Goal: Task Accomplishment & Management: Manage account settings

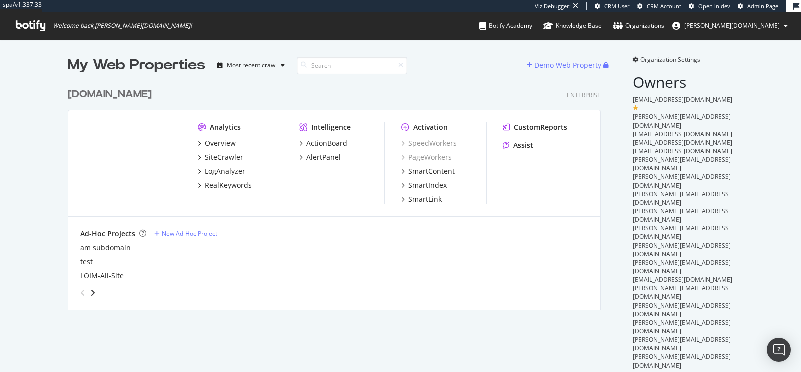
scroll to position [227, 533]
click at [343, 237] on div "Ad-Hoc Projects New Ad-Hoc Project" at bounding box center [334, 234] width 508 height 10
click at [219, 169] on div "LogAnalyzer" at bounding box center [225, 171] width 41 height 10
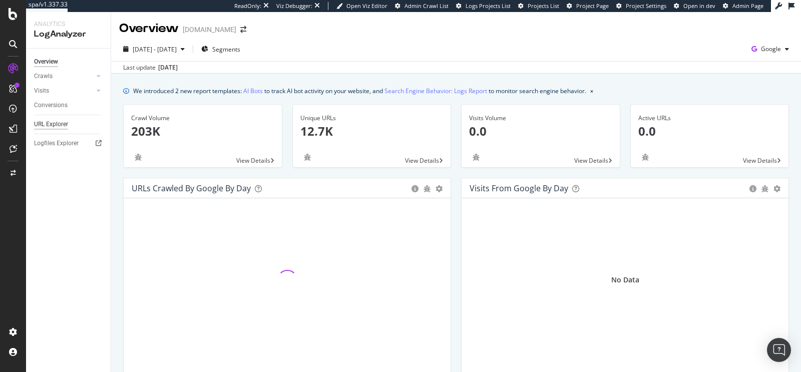
click at [56, 123] on div "URL Explorer" at bounding box center [51, 124] width 34 height 11
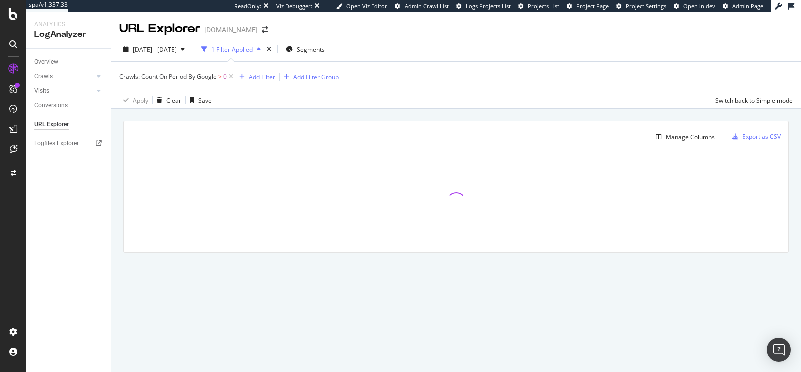
click at [264, 77] on div "Add Filter" at bounding box center [262, 77] width 27 height 9
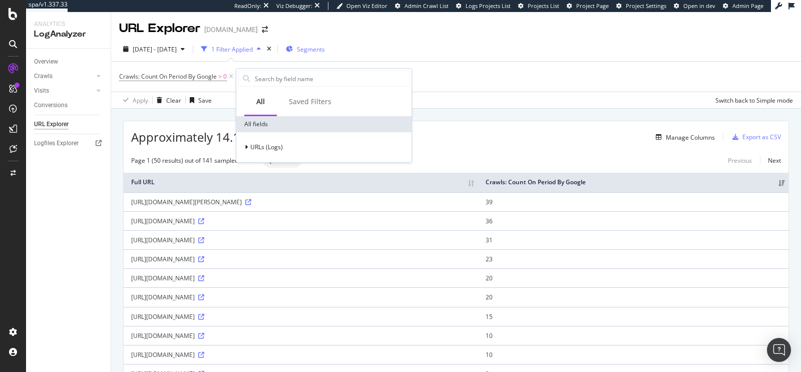
click at [325, 42] on div "Segments" at bounding box center [305, 49] width 39 height 15
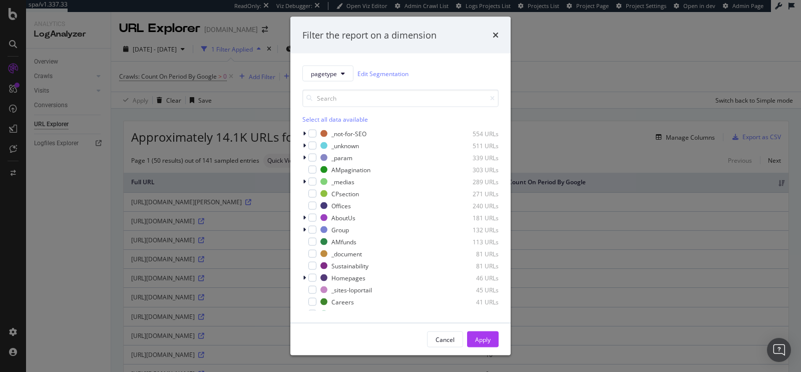
scroll to position [56, 0]
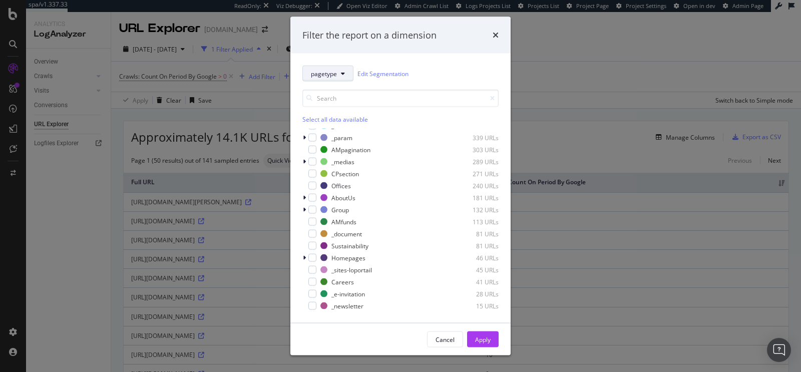
click at [329, 76] on span "pagetype" at bounding box center [324, 73] width 26 height 9
click at [437, 66] on div "pagetype Edit Segmentation" at bounding box center [400, 74] width 196 height 16
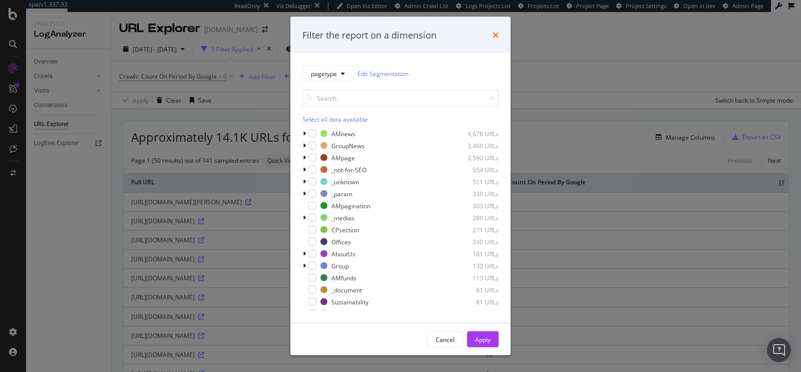
click at [497, 32] on icon "times" at bounding box center [496, 35] width 6 height 8
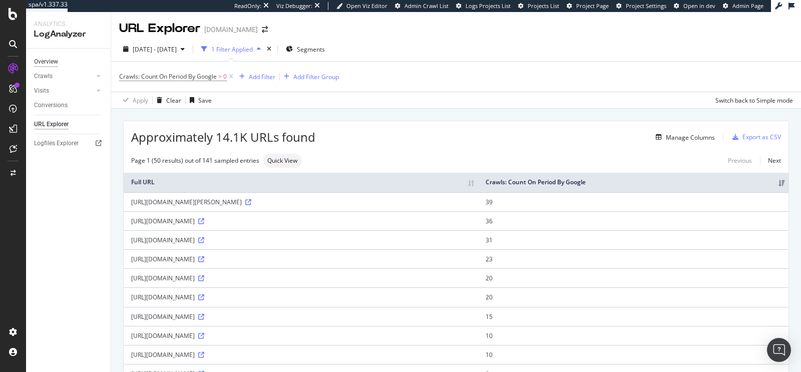
click at [52, 61] on div "Overview" at bounding box center [46, 62] width 24 height 11
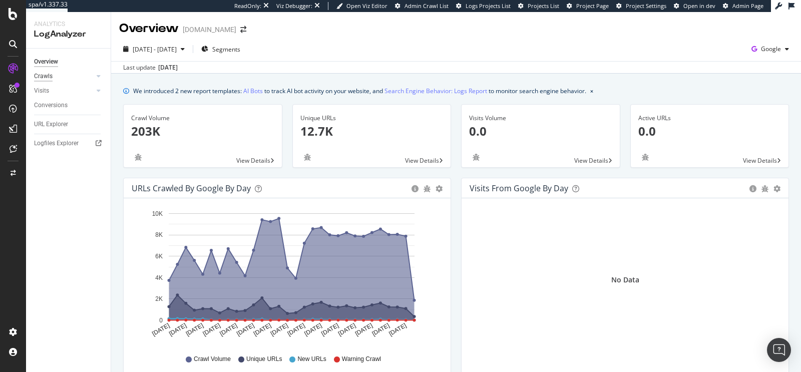
click at [41, 76] on div "Crawls" at bounding box center [43, 76] width 19 height 11
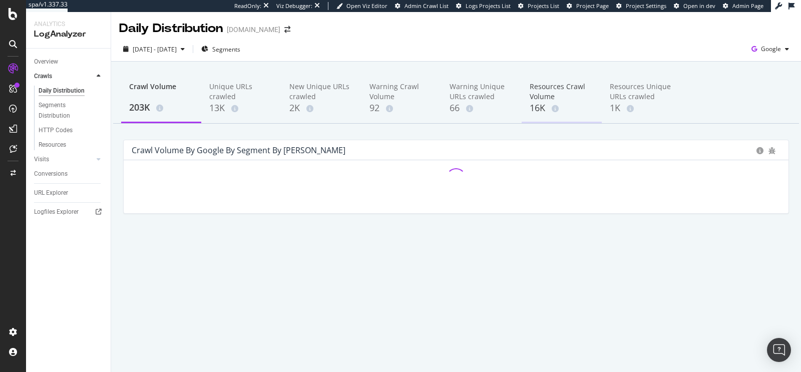
click at [546, 92] on div "Resources Crawl Volume" at bounding box center [562, 92] width 64 height 20
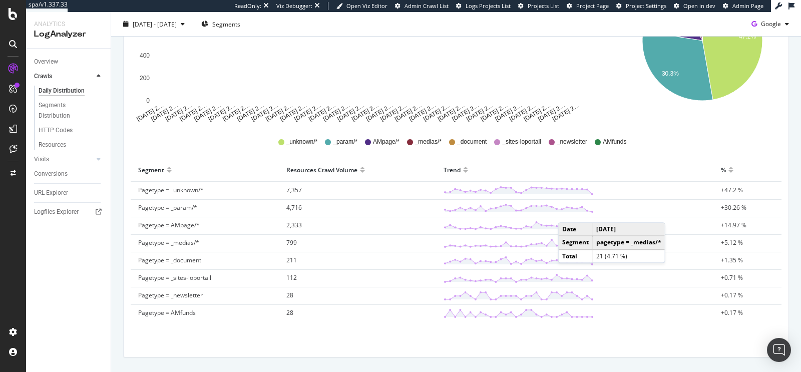
scroll to position [228, 0]
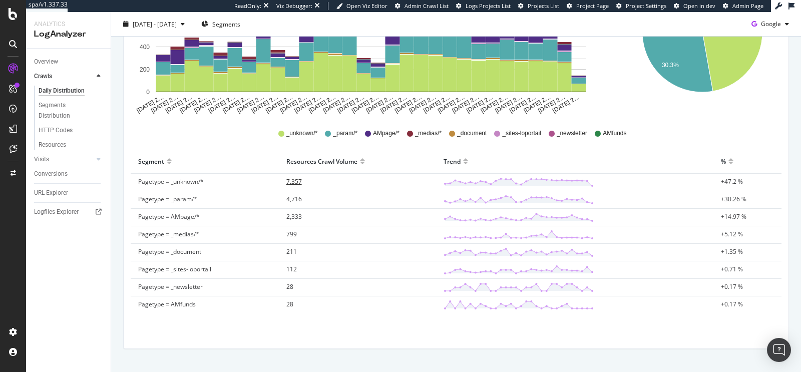
click at [291, 179] on span "7,357" at bounding box center [294, 181] width 16 height 9
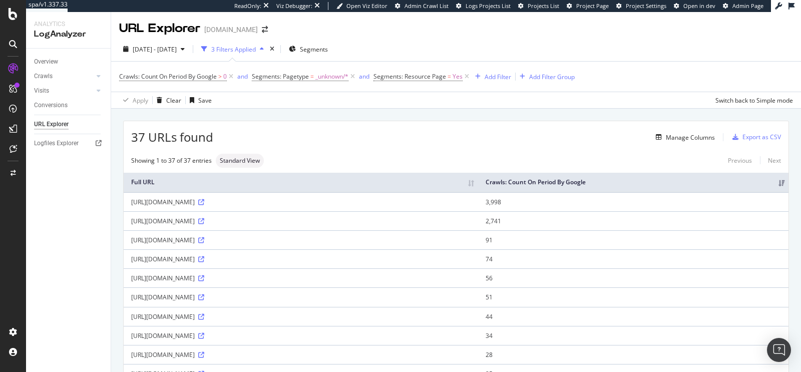
drag, startPoint x: 129, startPoint y: 235, endPoint x: 405, endPoint y: 242, distance: 276.0
click at [405, 242] on td "https://www.lombardodier.com/generated-resources/9392dba863c9468a01a6cda6699137…" at bounding box center [301, 239] width 354 height 19
copy div "https://www.lombardodier.com/generated-resources/9392dba863c9468a01a6cda6699137…"
click at [375, 143] on div "37 URLs found Manage Columns Export as CSV" at bounding box center [456, 133] width 665 height 25
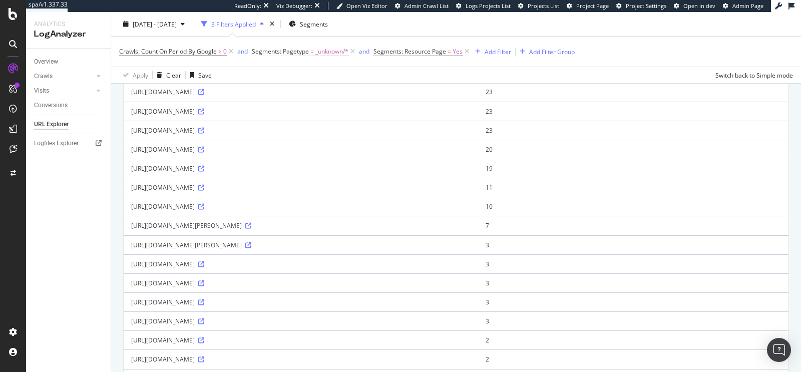
scroll to position [340, 0]
drag, startPoint x: 128, startPoint y: 220, endPoint x: 312, endPoint y: 224, distance: 184.3
click at [312, 224] on td "https://www.lombardodier.com/modules/jahia-lodh-templates/img/loader.gif" at bounding box center [301, 223] width 354 height 19
copy div "https://www.lombardodier.com/modules/jahia-lodh-templates/img/loader.gif"
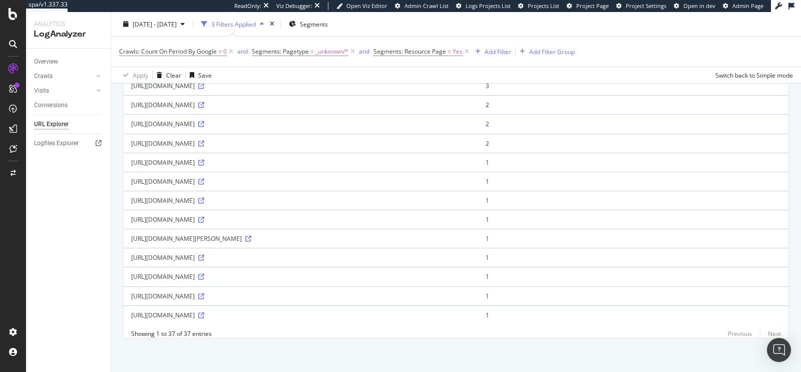
scroll to position [0, 0]
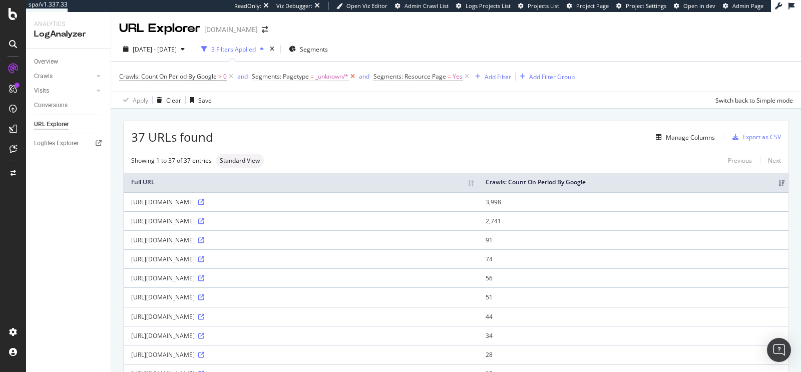
click at [355, 75] on icon at bounding box center [352, 77] width 9 height 10
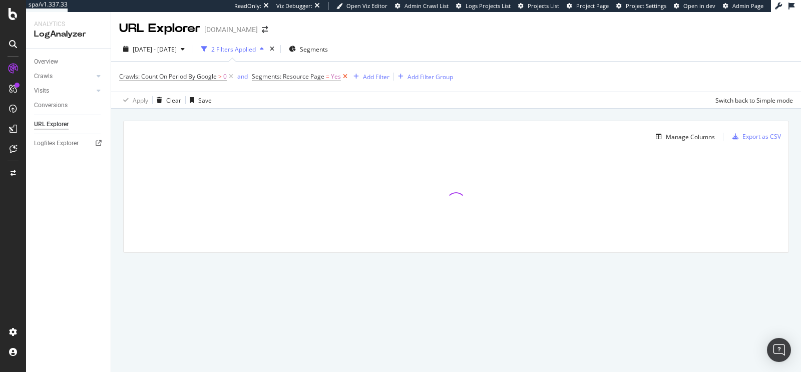
click at [345, 77] on icon at bounding box center [345, 77] width 9 height 10
click at [274, 80] on div "Add Filter" at bounding box center [262, 77] width 27 height 9
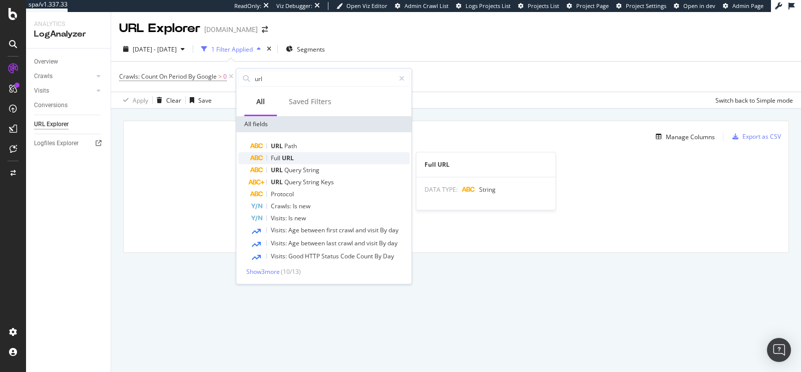
type input "url"
click at [296, 156] on div "Full URL" at bounding box center [329, 158] width 159 height 12
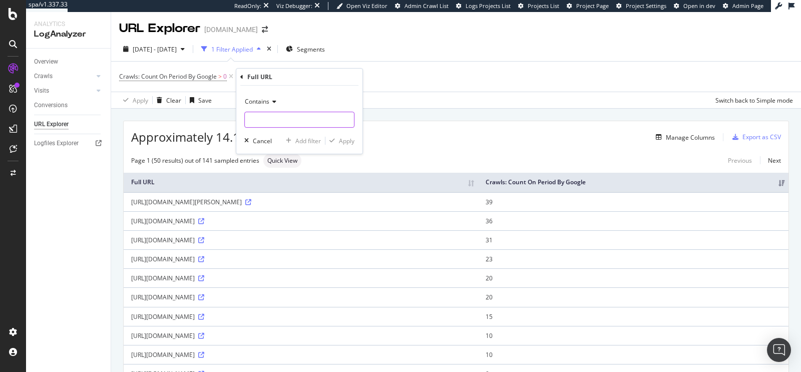
click at [277, 114] on input "text" at bounding box center [299, 120] width 109 height 16
paste input "/modules/jahia-lodh-templates/javascript/build/app.js"
type input "/modules/jahia-lodh-templates/javascript/build/app.js"
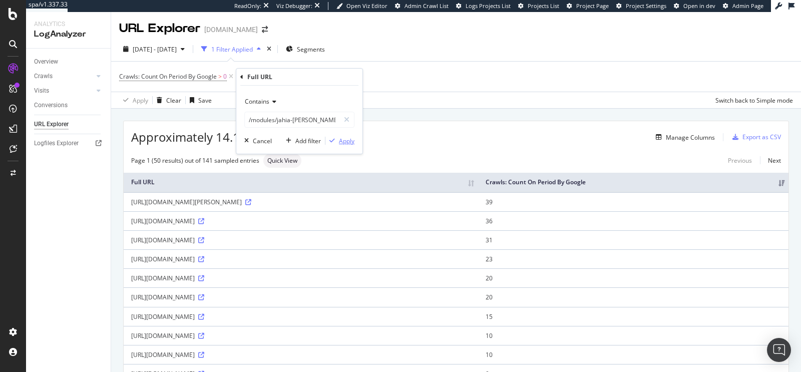
click at [350, 143] on div "Apply" at bounding box center [347, 141] width 16 height 9
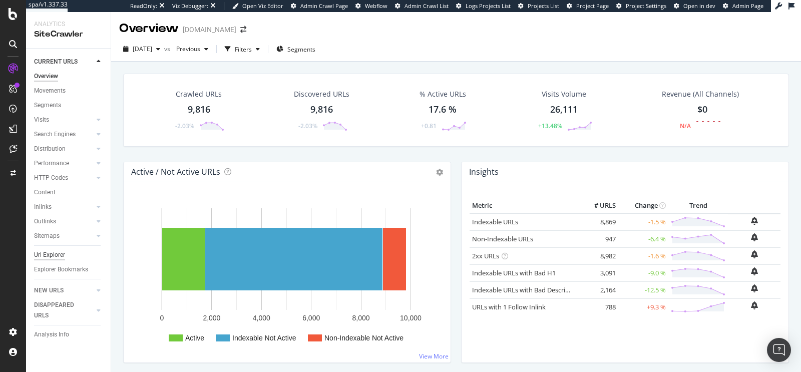
click at [53, 256] on div "Url Explorer" at bounding box center [49, 255] width 31 height 11
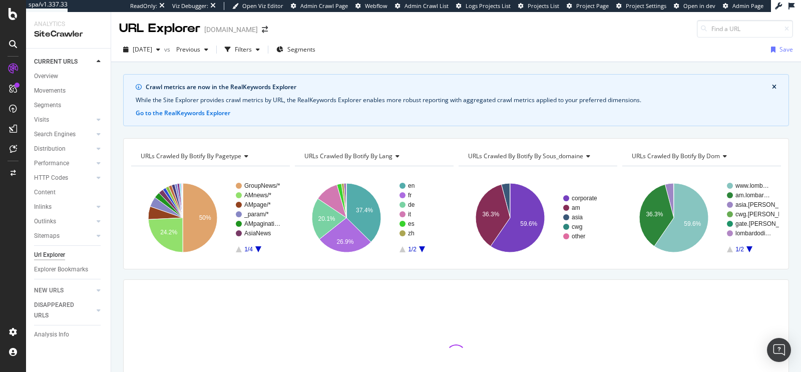
type input "https://www.lombardodier.com/fr/insights/2025/august/lombard-odier-reports-half…"
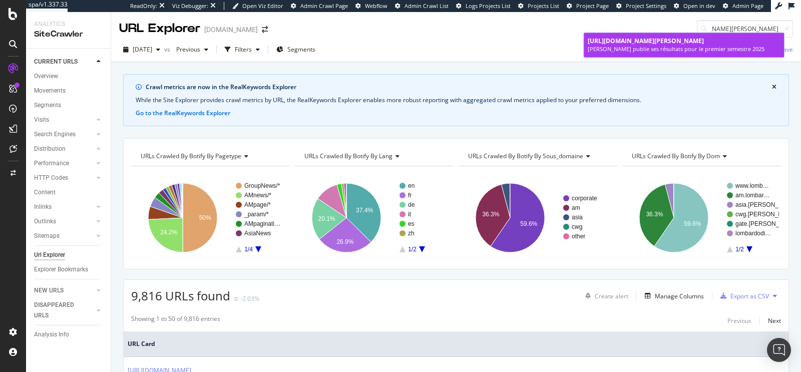
click at [665, 45] on span "https://www.lombardodier.com/fr/insights/2025/august/lombard-odier-reports-half…" at bounding box center [646, 41] width 116 height 9
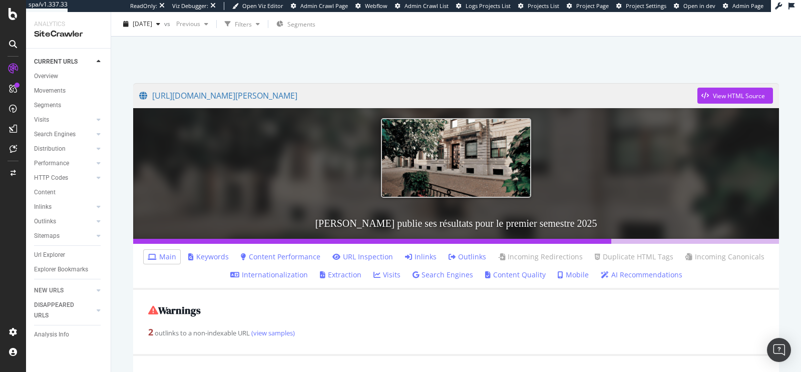
scroll to position [33, 0]
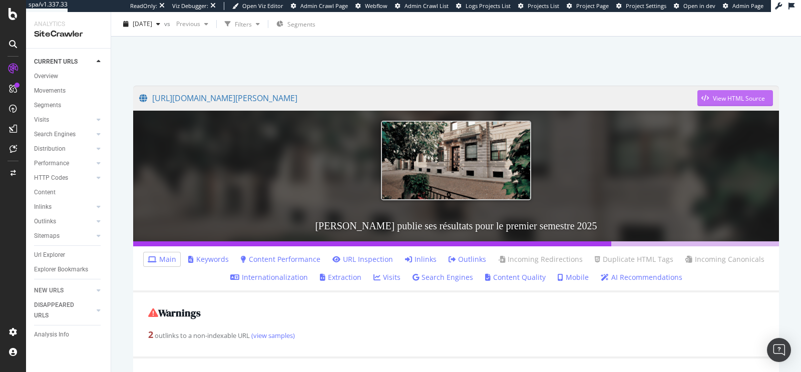
click at [709, 102] on div "View HTML Source" at bounding box center [731, 98] width 68 height 15
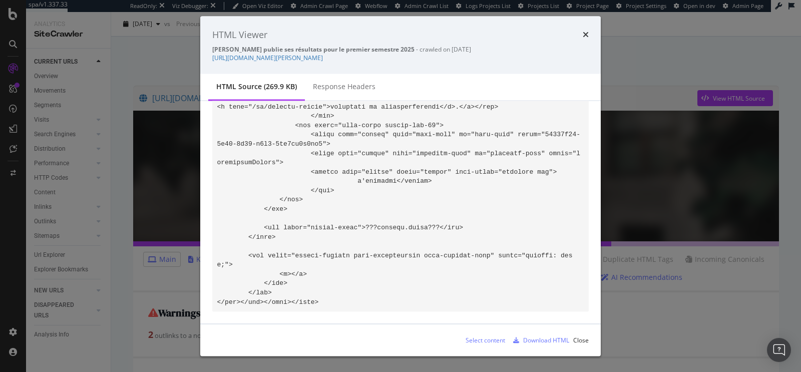
scroll to position [32894, 0]
click at [341, 88] on div "Response Headers" at bounding box center [344, 87] width 63 height 10
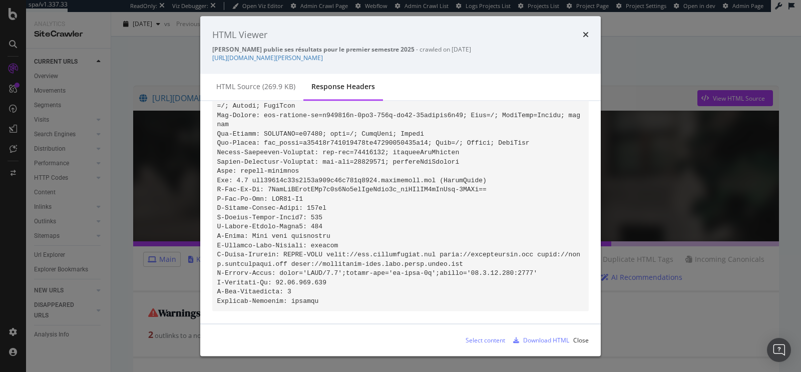
scroll to position [127, 0]
click at [271, 92] on div "HTML source (269.9 KB)" at bounding box center [255, 88] width 95 height 28
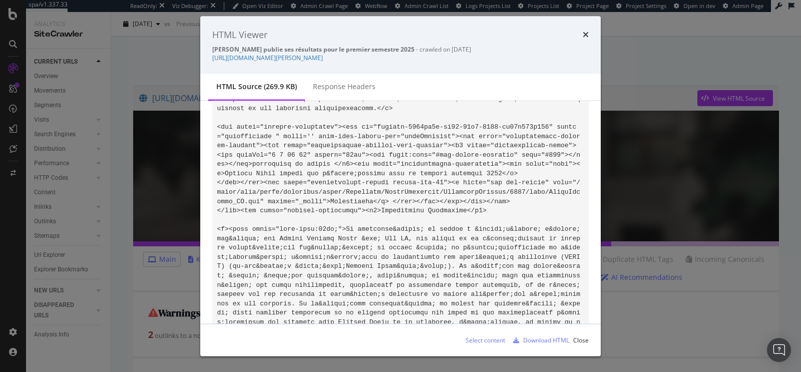
scroll to position [11516, 0]
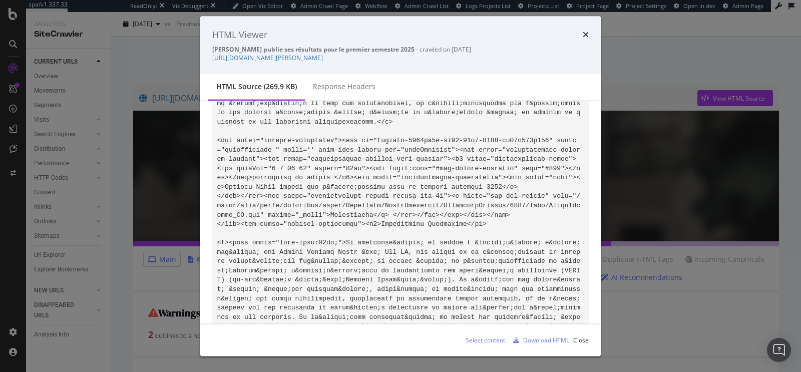
drag, startPoint x: 229, startPoint y: 167, endPoint x: 357, endPoint y: 168, distance: 128.2
copy code "Au cours du premier semestre 2025"
click at [588, 36] on icon "times" at bounding box center [586, 35] width 6 height 8
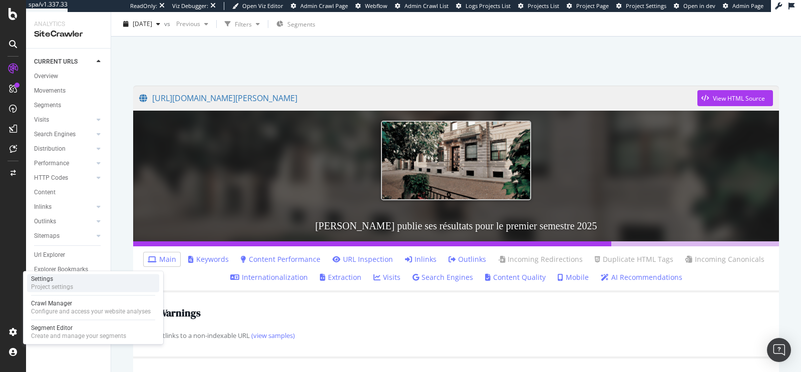
click at [51, 286] on div "Project settings" at bounding box center [52, 287] width 42 height 8
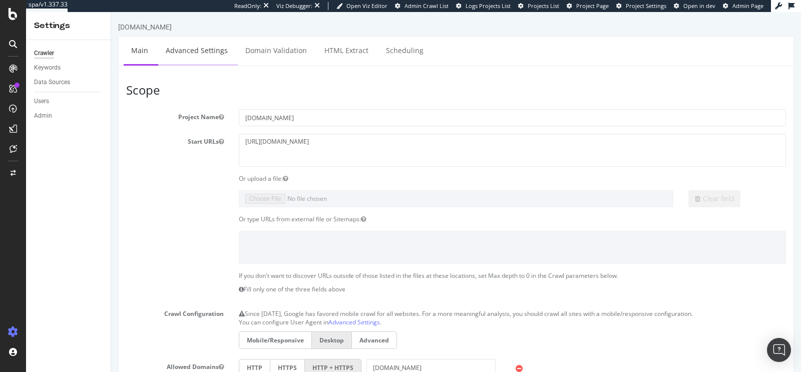
click at [194, 54] on link "Advanced Settings" at bounding box center [196, 51] width 77 height 28
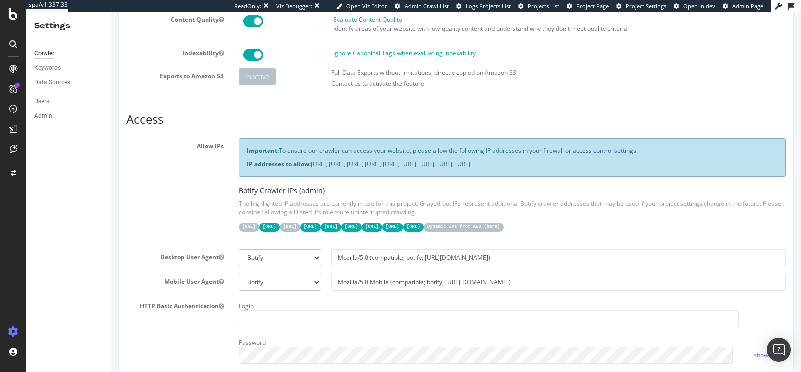
scroll to position [96, 0]
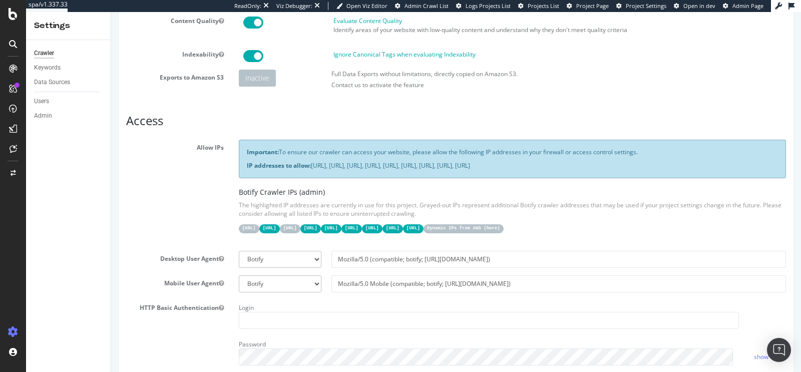
click at [165, 223] on div "Allow IPs Important: To ensure our crawler can access your website, please allo…" at bounding box center [456, 191] width 675 height 103
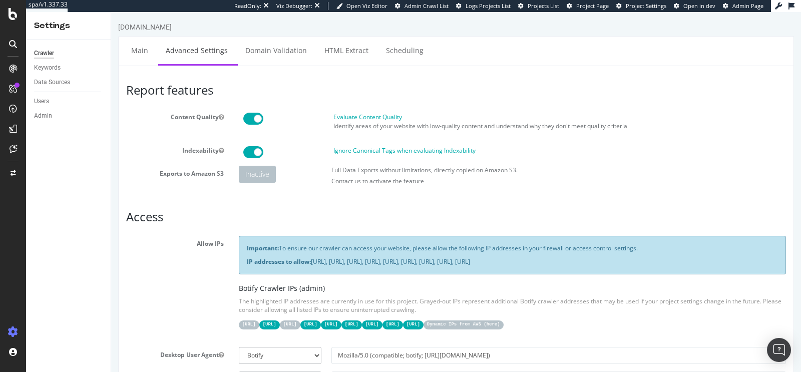
click at [255, 151] on span at bounding box center [253, 152] width 20 height 12
click at [190, 216] on h3 "Access" at bounding box center [456, 216] width 660 height 13
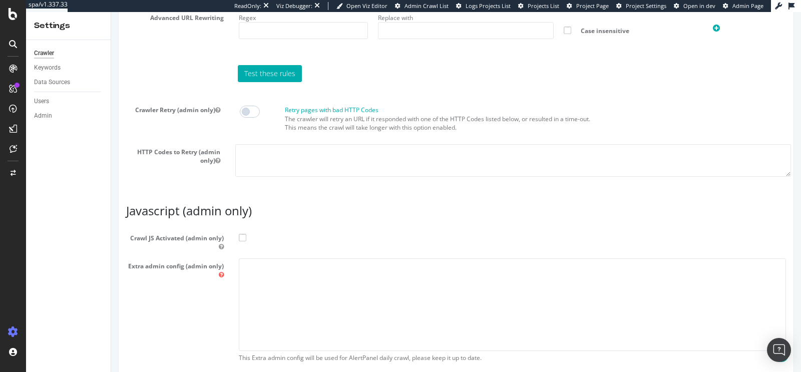
scroll to position [859, 0]
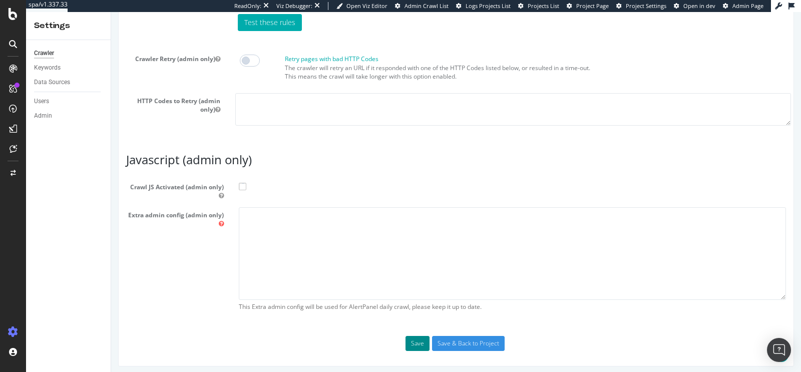
click at [406, 337] on button "Save" at bounding box center [418, 343] width 24 height 15
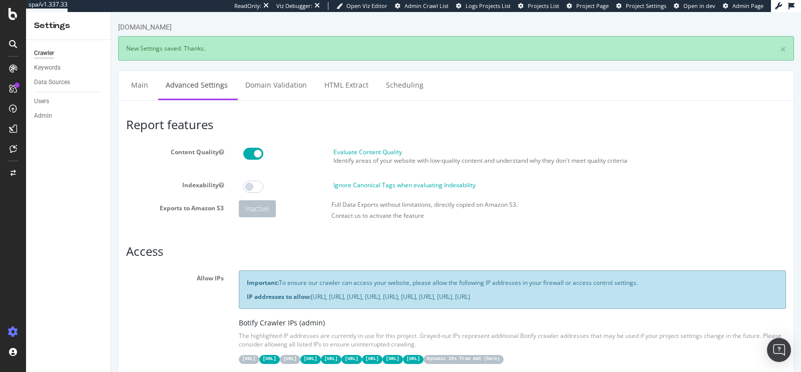
scroll to position [0, 0]
click at [141, 91] on link "Main" at bounding box center [140, 85] width 32 height 28
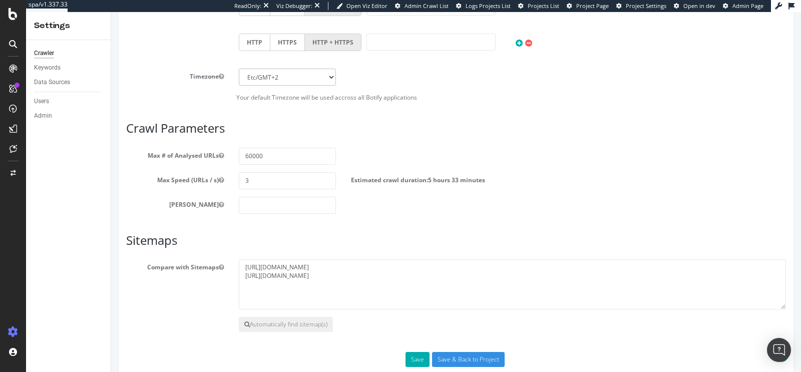
scroll to position [574, 0]
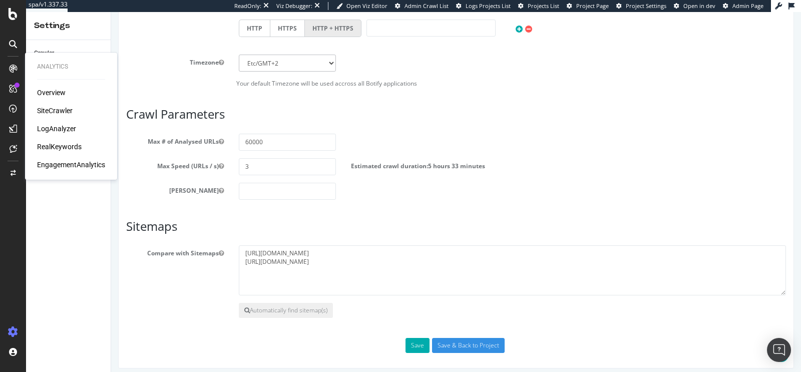
click at [48, 111] on div "SiteCrawler" at bounding box center [55, 111] width 36 height 10
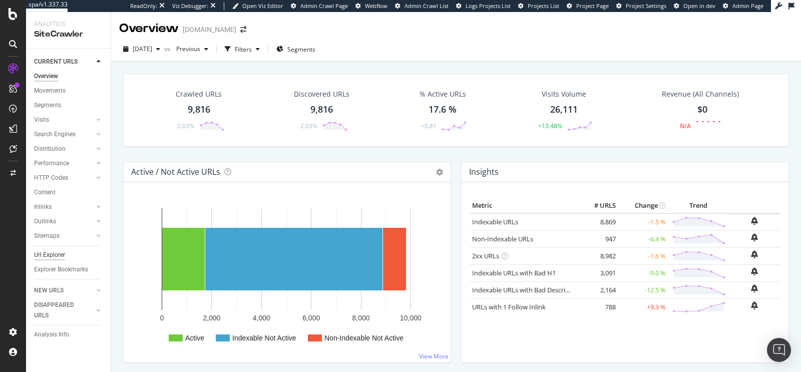
click at [44, 253] on div "Url Explorer" at bounding box center [49, 255] width 31 height 11
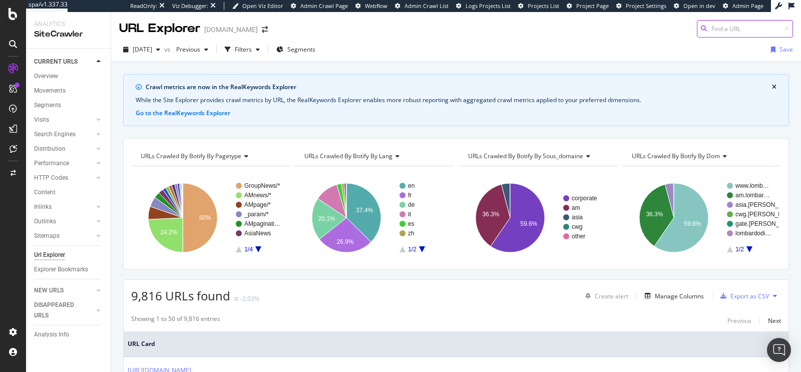
paste input "https://www.lombardodier.com/fr/insights/2025/august/lombard-odier-reports-half…"
type input "https://www.lombardodier.com/fr/insights/2025/august/lombard-odier-reports-half…"
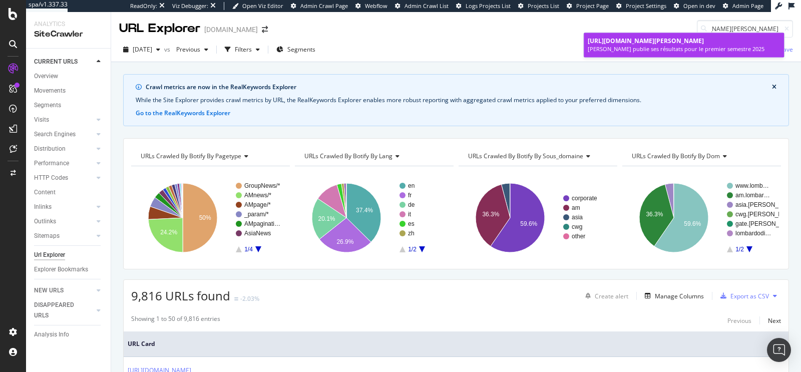
click at [661, 45] on span "https://www.lombardodier.com/fr/insights/2025/august/lombard-odier-reports-half…" at bounding box center [646, 41] width 116 height 9
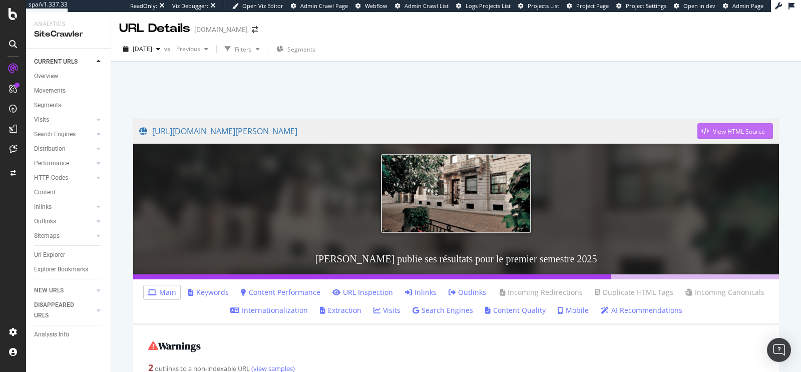
click at [698, 127] on div "View HTML Source" at bounding box center [731, 131] width 68 height 15
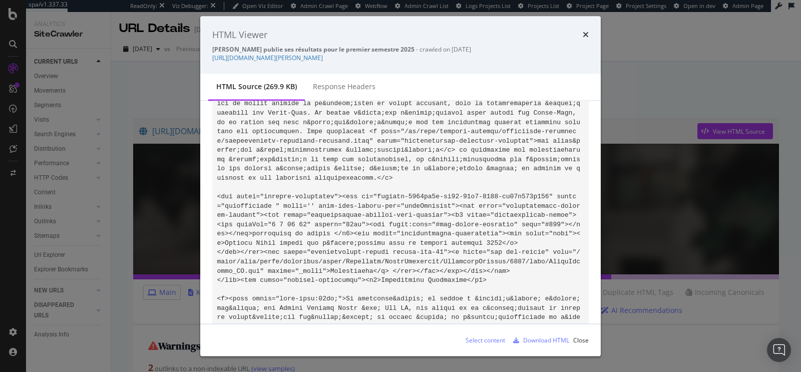
scroll to position [11469, 0]
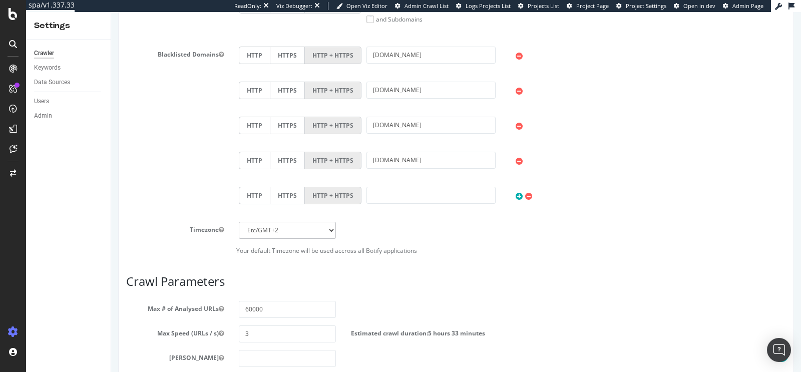
scroll to position [574, 0]
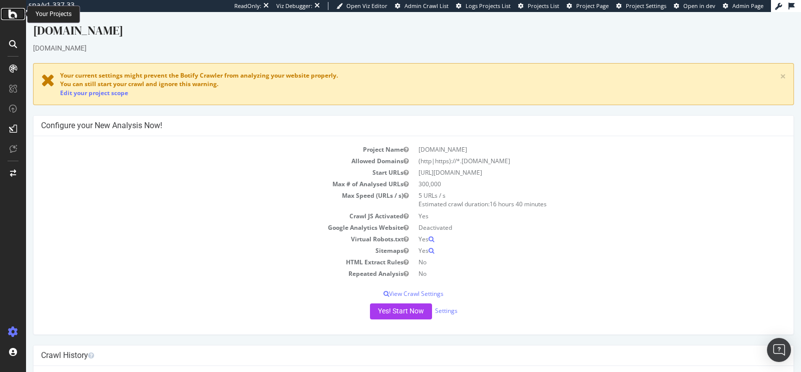
click at [14, 15] on icon at bounding box center [13, 14] width 9 height 12
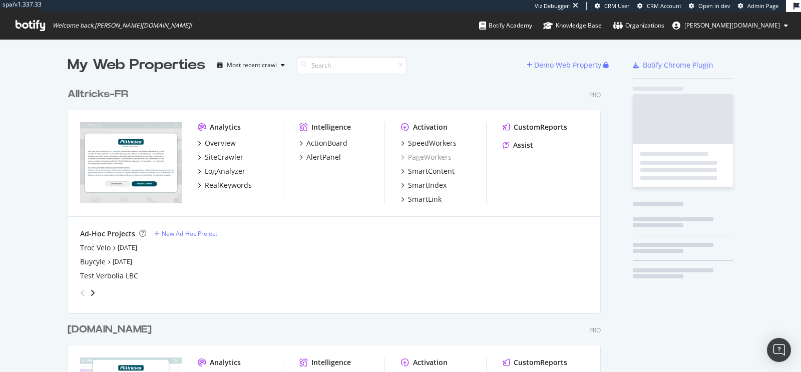
scroll to position [1114, 533]
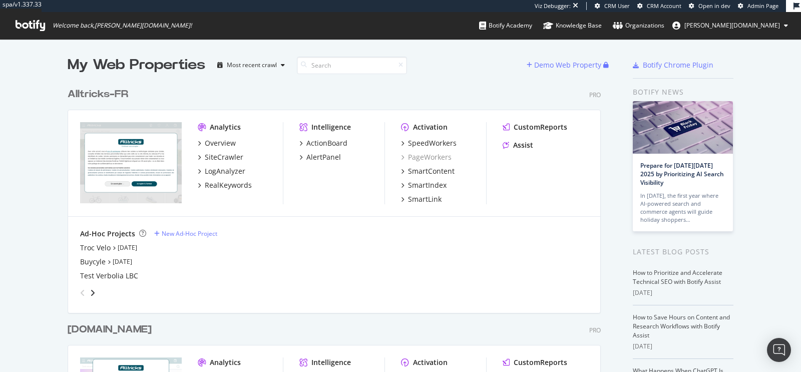
click at [116, 88] on div "Alltricks-FR" at bounding box center [98, 94] width 61 height 15
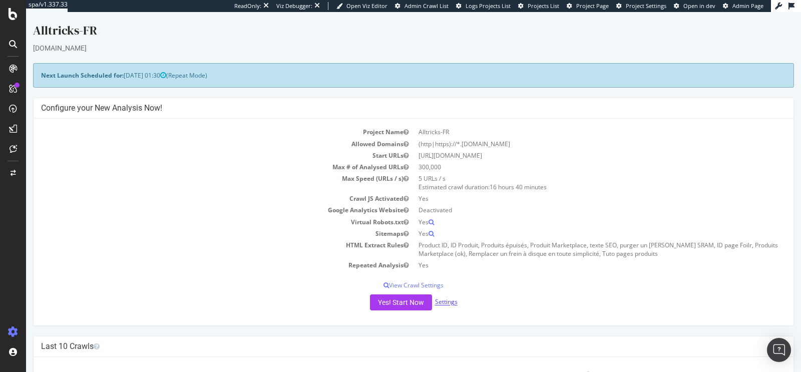
click at [446, 302] on link "Settings" at bounding box center [446, 302] width 23 height 9
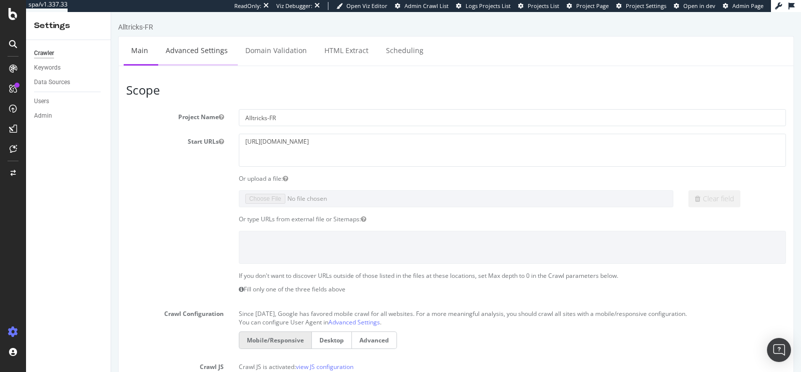
click at [196, 56] on link "Advanced Settings" at bounding box center [196, 51] width 77 height 28
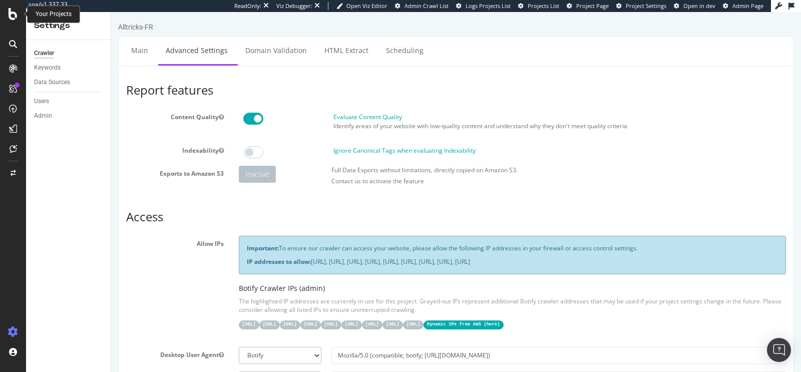
click at [17, 14] on icon at bounding box center [13, 14] width 9 height 12
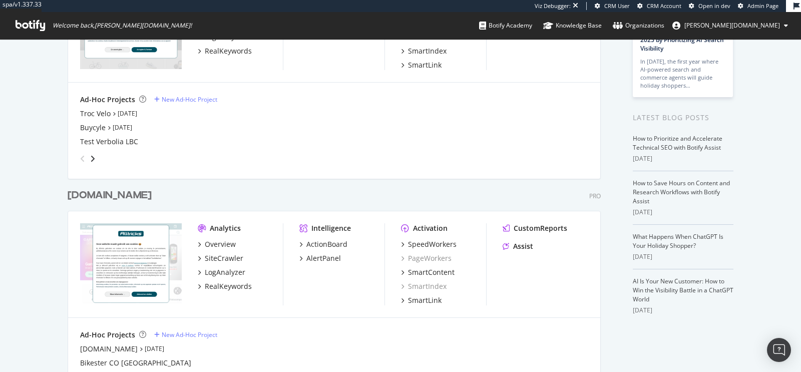
scroll to position [136, 0]
click at [84, 192] on div "alltricks.nl" at bounding box center [110, 194] width 84 height 15
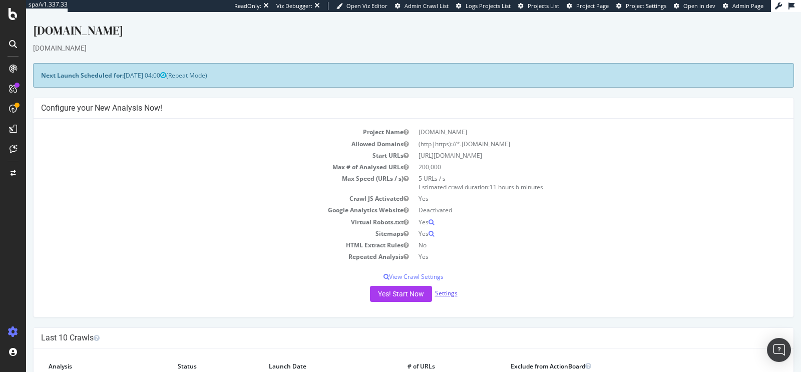
click at [447, 293] on link "Settings" at bounding box center [446, 293] width 23 height 9
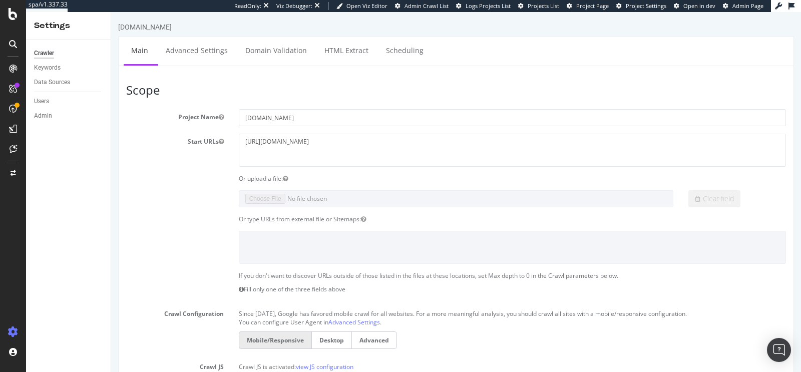
click at [193, 65] on ul "Main Advanced Settings Domain Validation HTML Extract Scheduling" at bounding box center [456, 51] width 676 height 30
click at [189, 53] on link "Advanced Settings" at bounding box center [196, 51] width 77 height 28
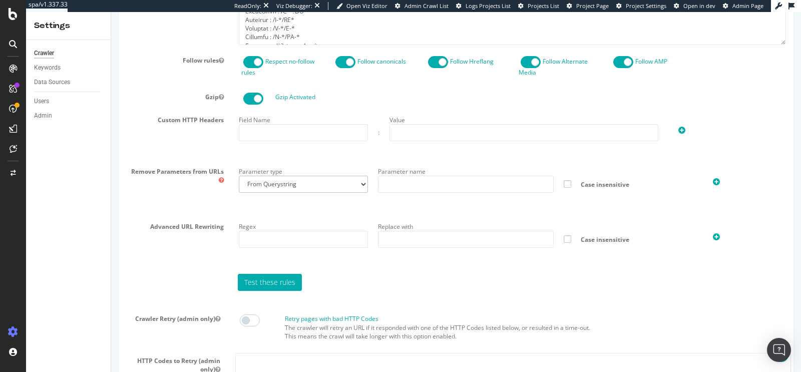
scroll to position [601, 0]
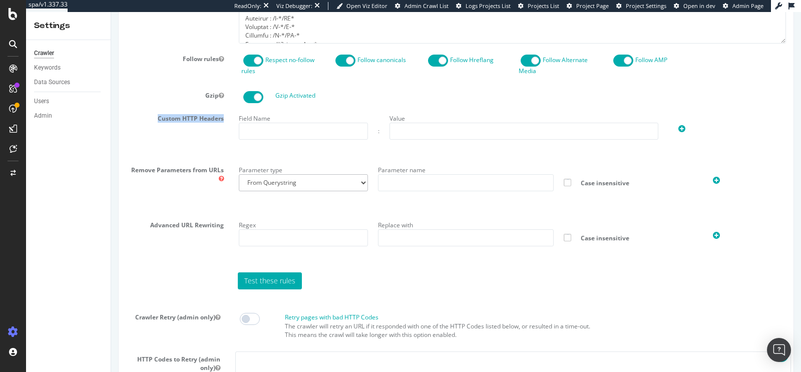
drag, startPoint x: 155, startPoint y: 115, endPoint x: 223, endPoint y: 114, distance: 68.1
click at [223, 114] on label "Custom HTTP Headers" at bounding box center [175, 117] width 113 height 12
copy label "Custom HTTP Headers"
click at [154, 168] on label "Remove Parameters from URLs" at bounding box center [175, 172] width 113 height 21
